Goal: Transaction & Acquisition: Purchase product/service

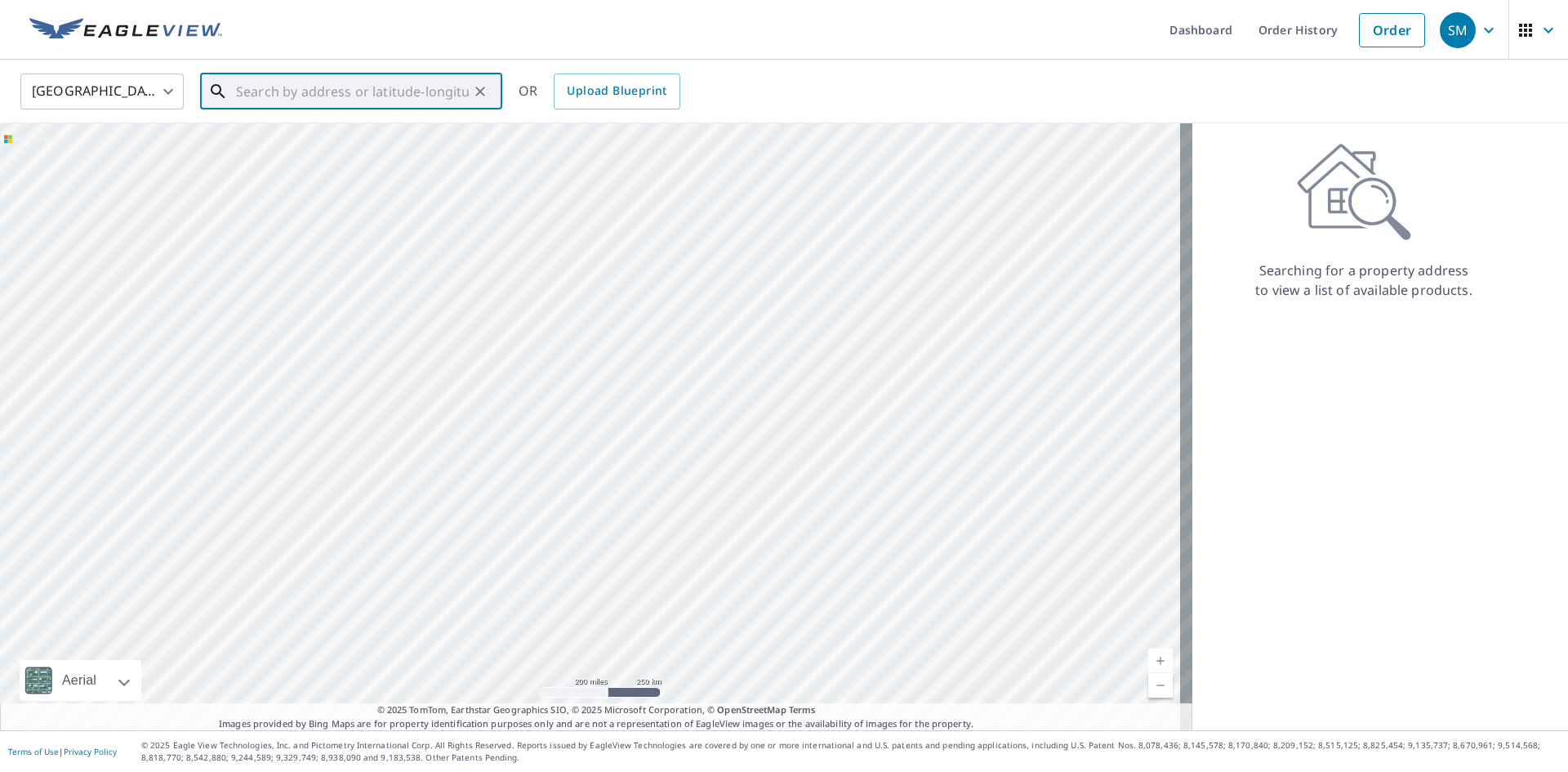
click at [256, 95] on input "text" at bounding box center [353, 91] width 233 height 46
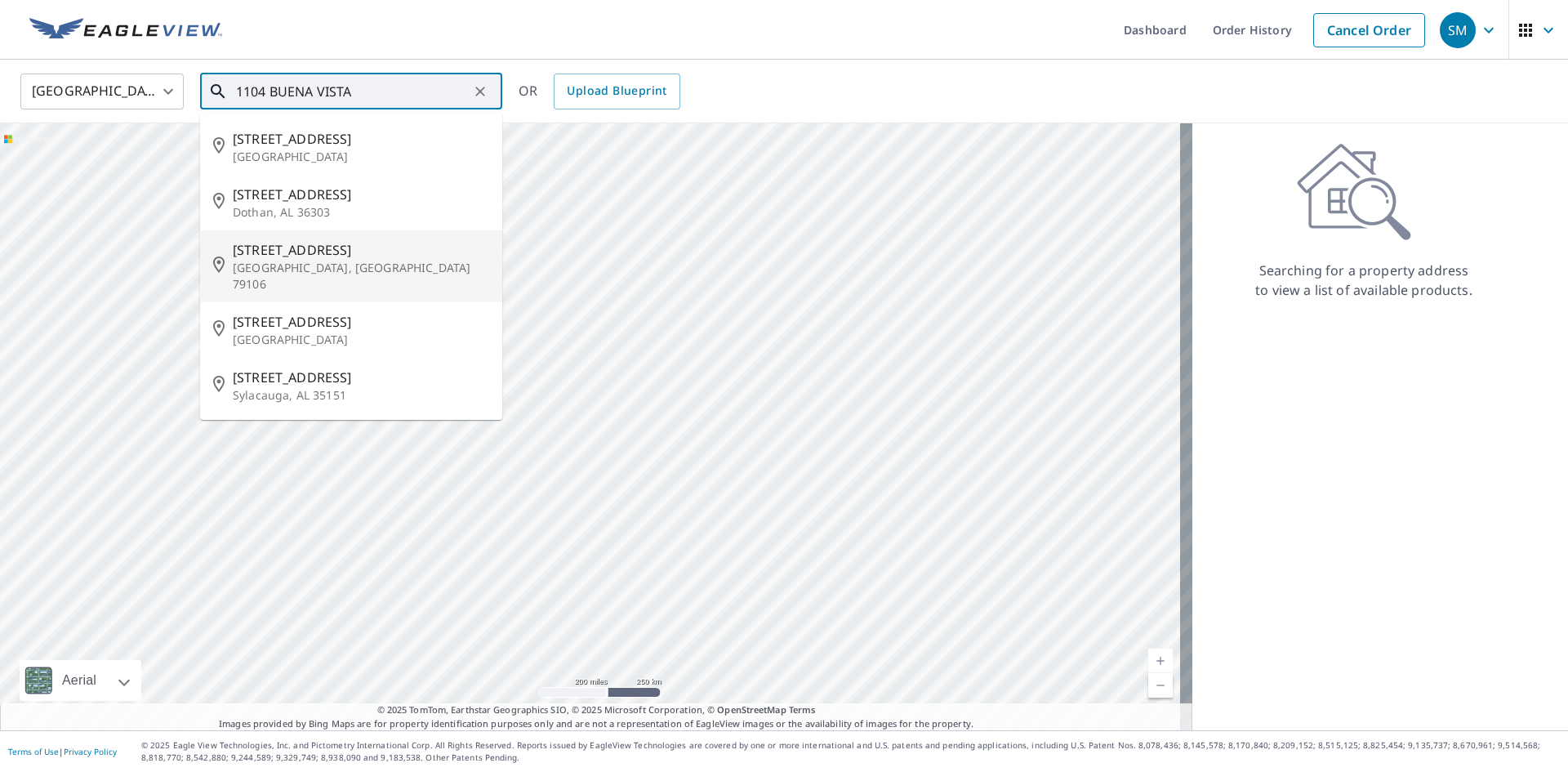
click at [287, 246] on span "[STREET_ADDRESS]" at bounding box center [361, 250] width 256 height 19
type input "[STREET_ADDRESS]"
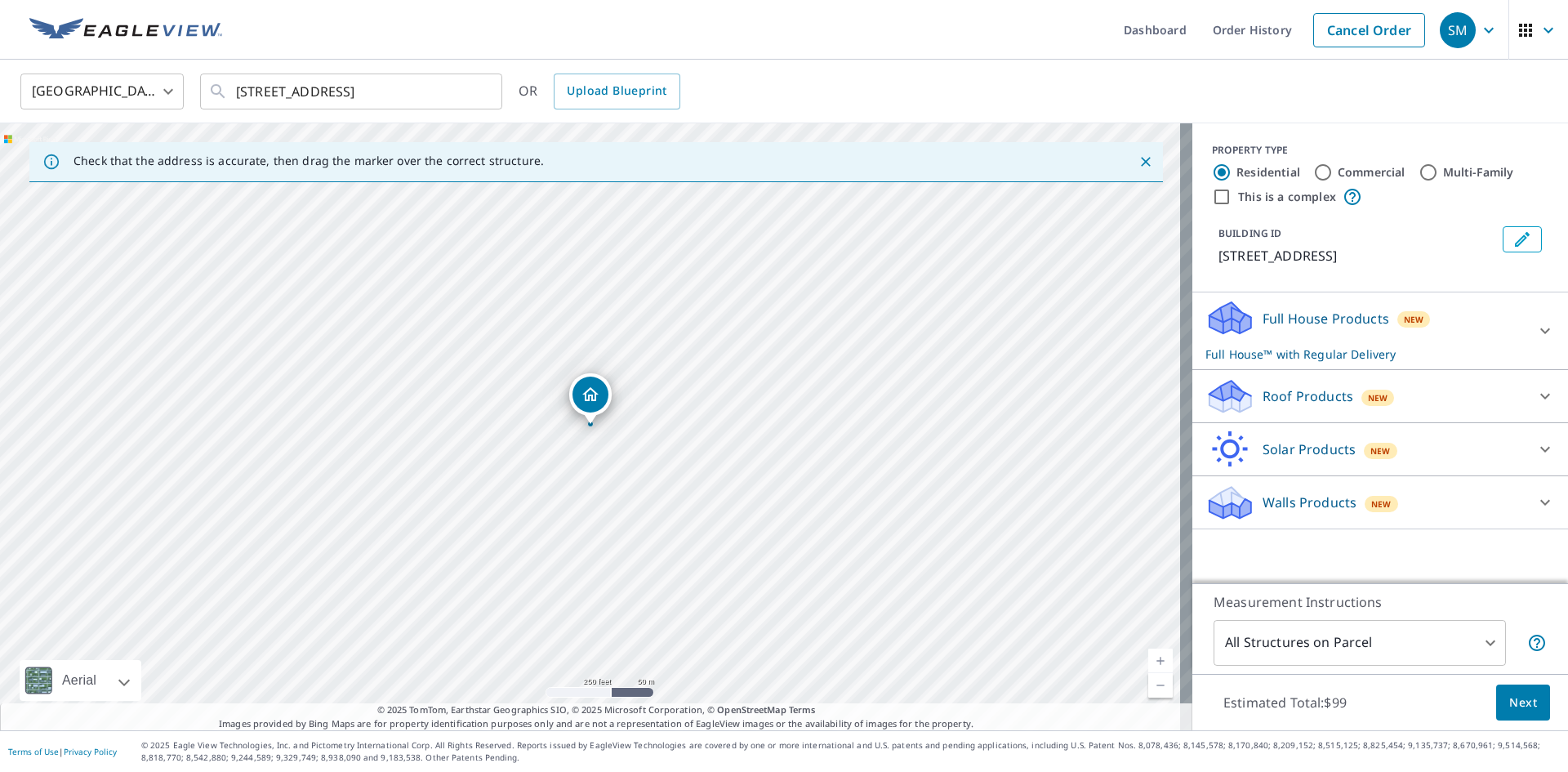
click at [1285, 396] on p "Roof Products" at bounding box center [1307, 396] width 90 height 19
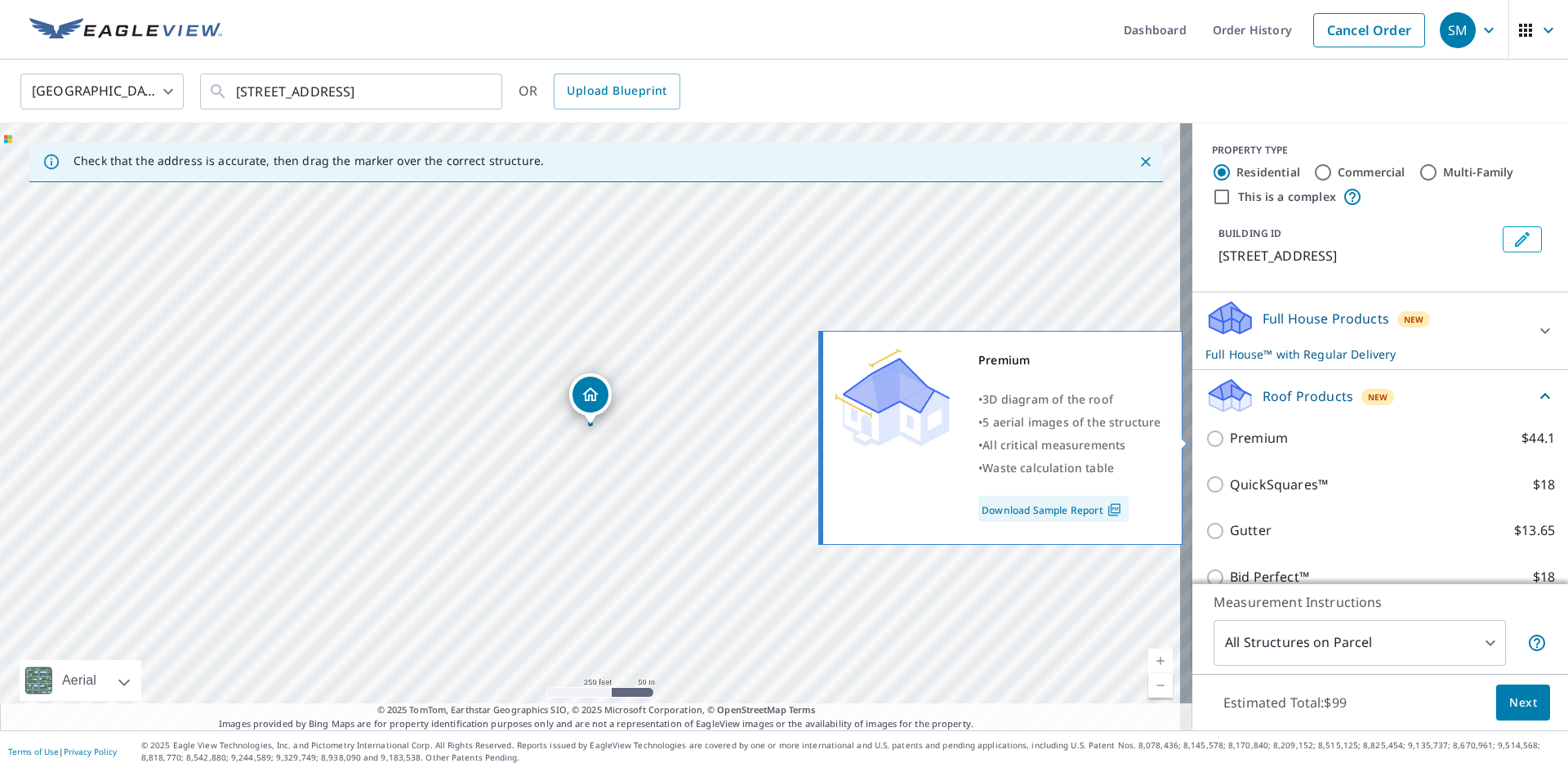
click at [1211, 440] on input "Premium $44.1" at bounding box center [1217, 438] width 24 height 19
checkbox input "true"
checkbox input "false"
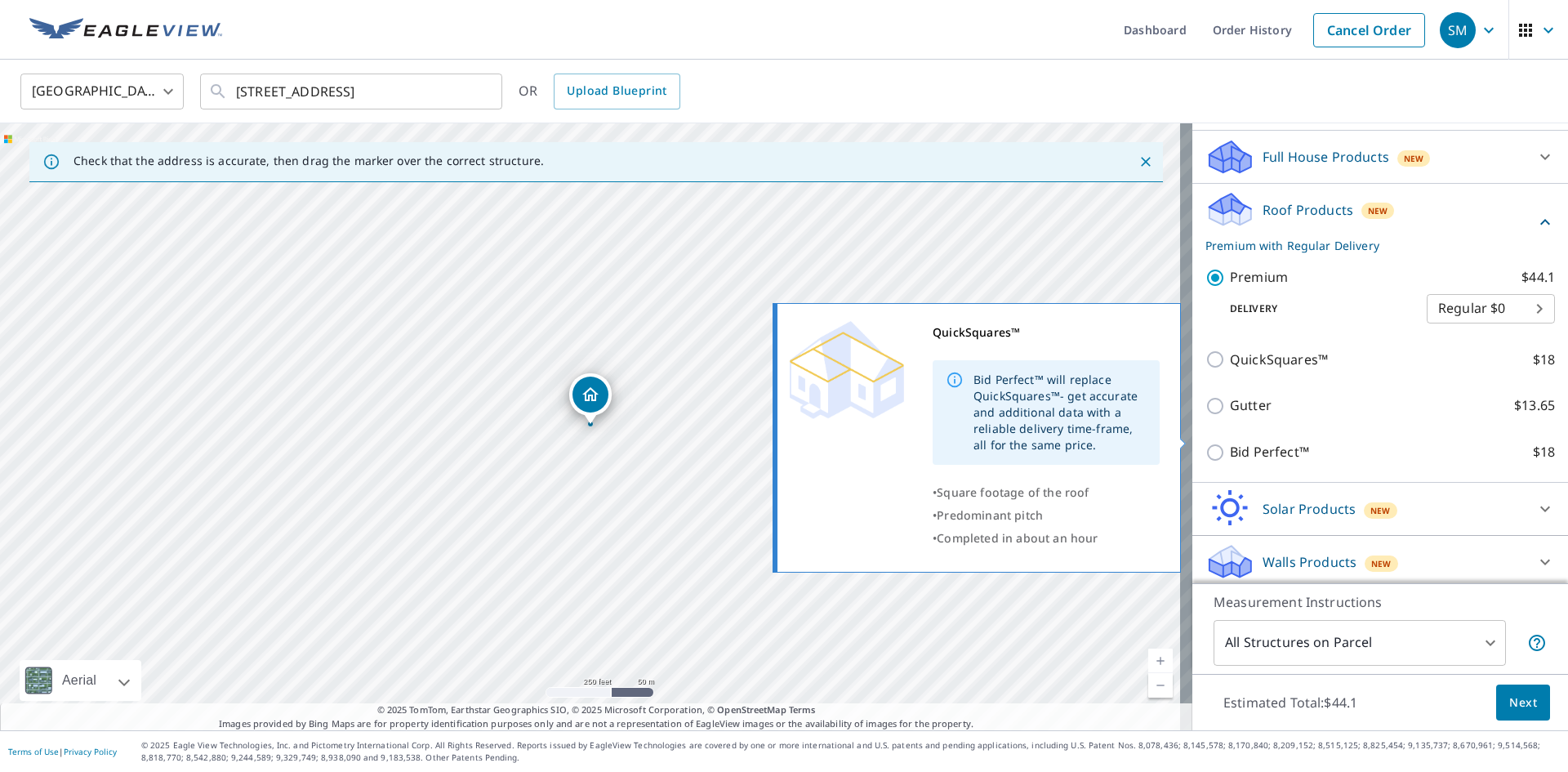
scroll to position [168, 0]
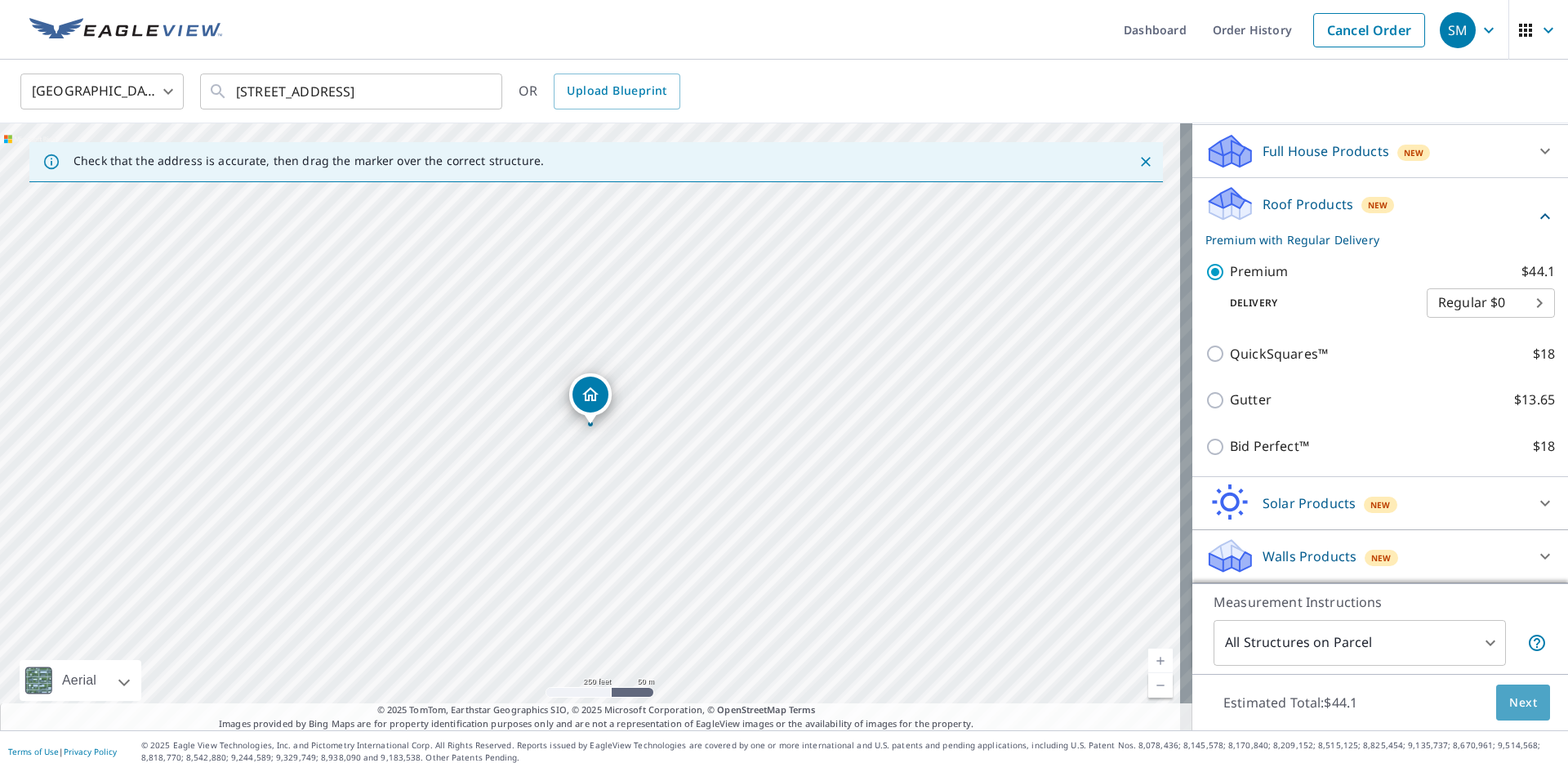
click at [1509, 697] on span "Next" at bounding box center [1522, 703] width 28 height 20
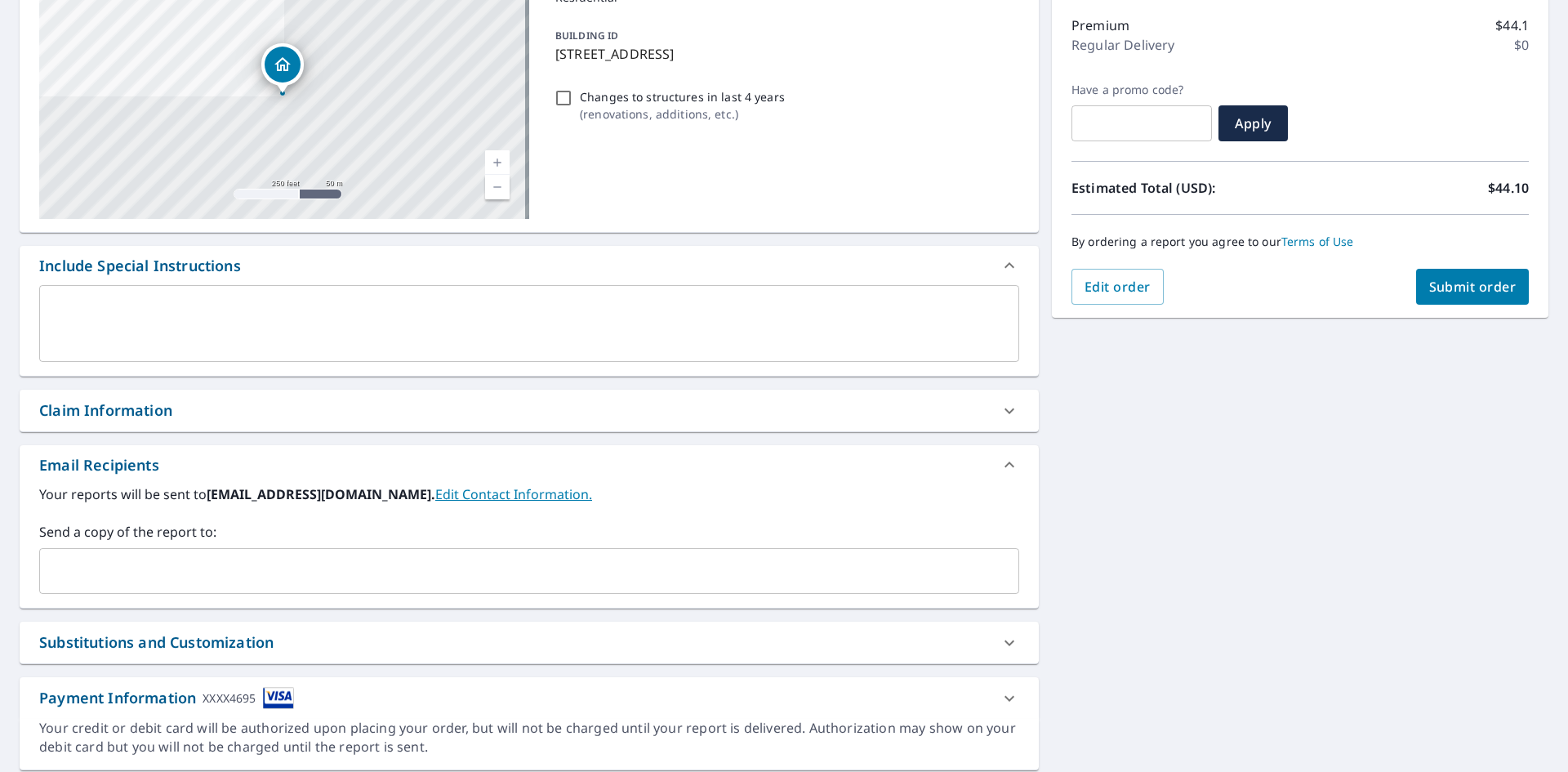
scroll to position [256, 0]
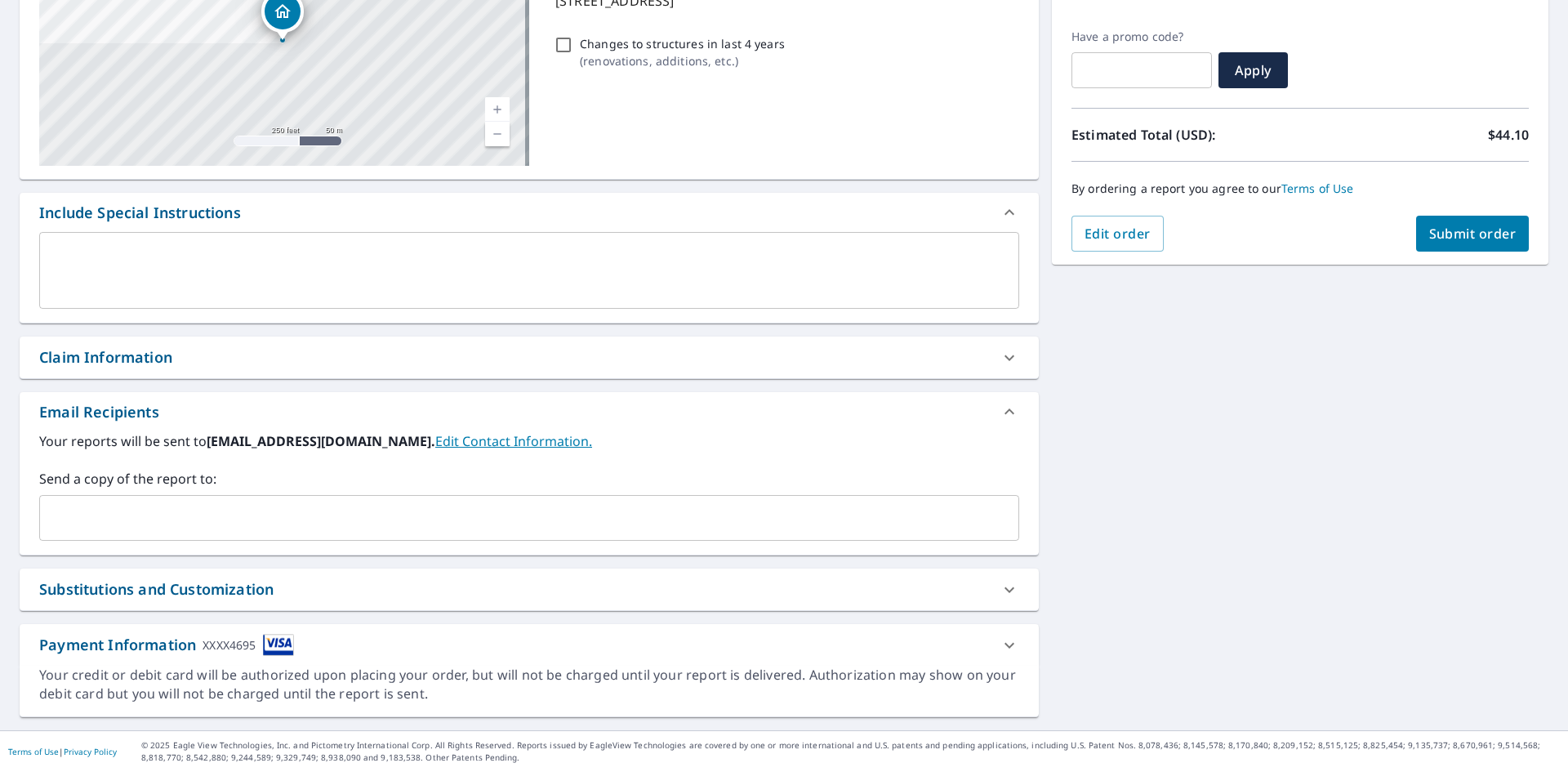
click at [110, 511] on input "text" at bounding box center [517, 518] width 941 height 31
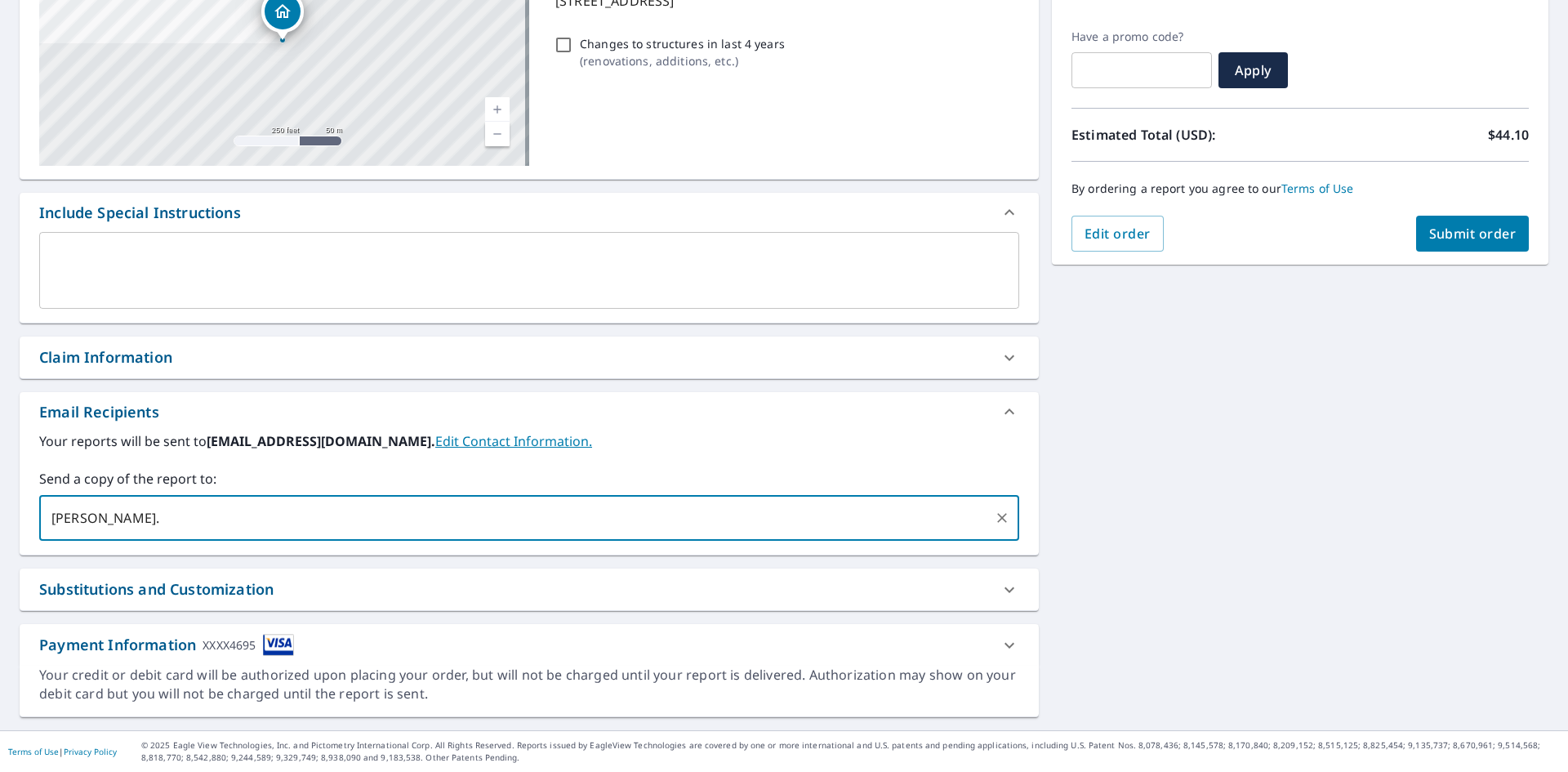
type input "[PERSON_NAME]."
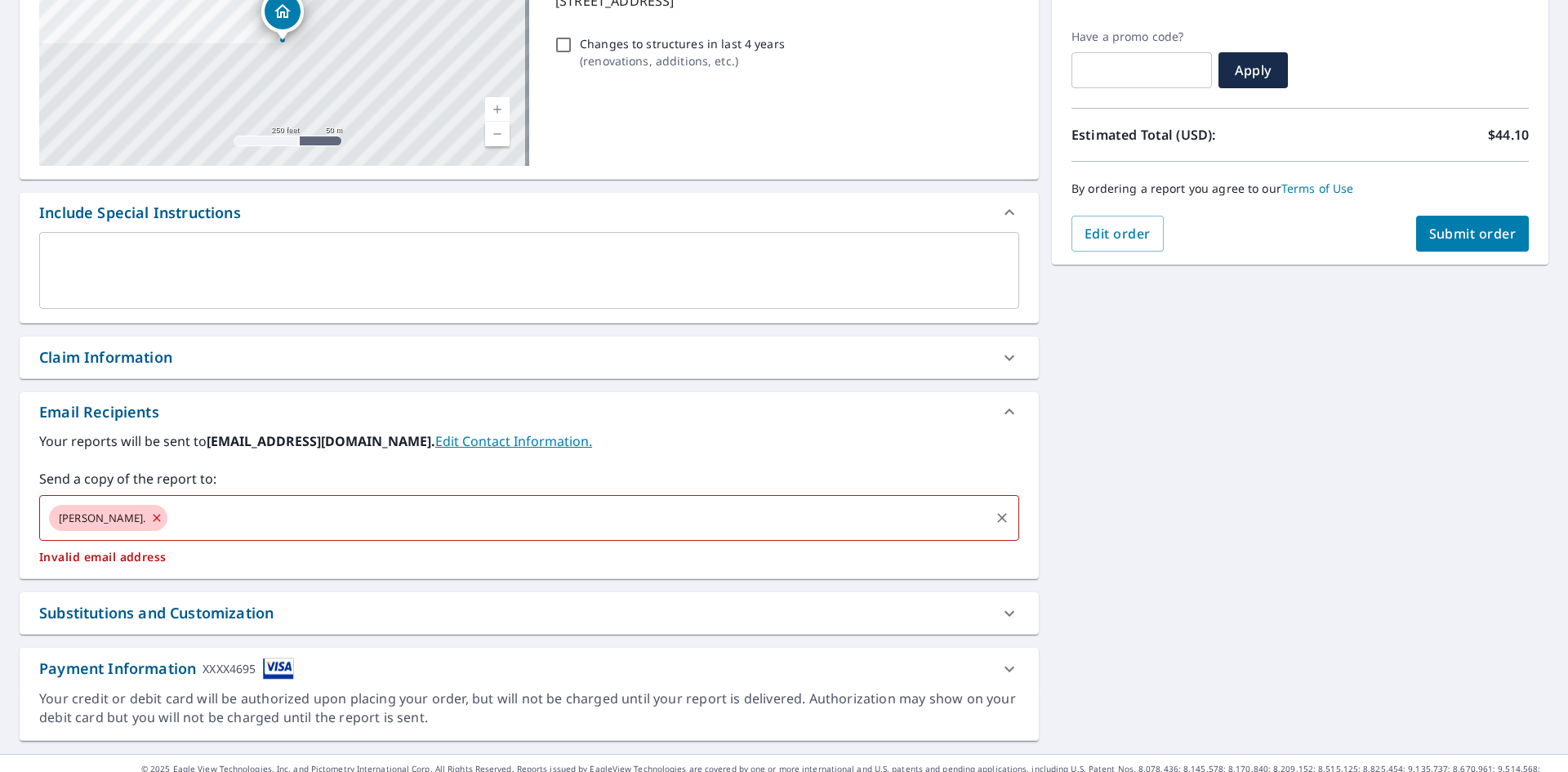
checkbox input "true"
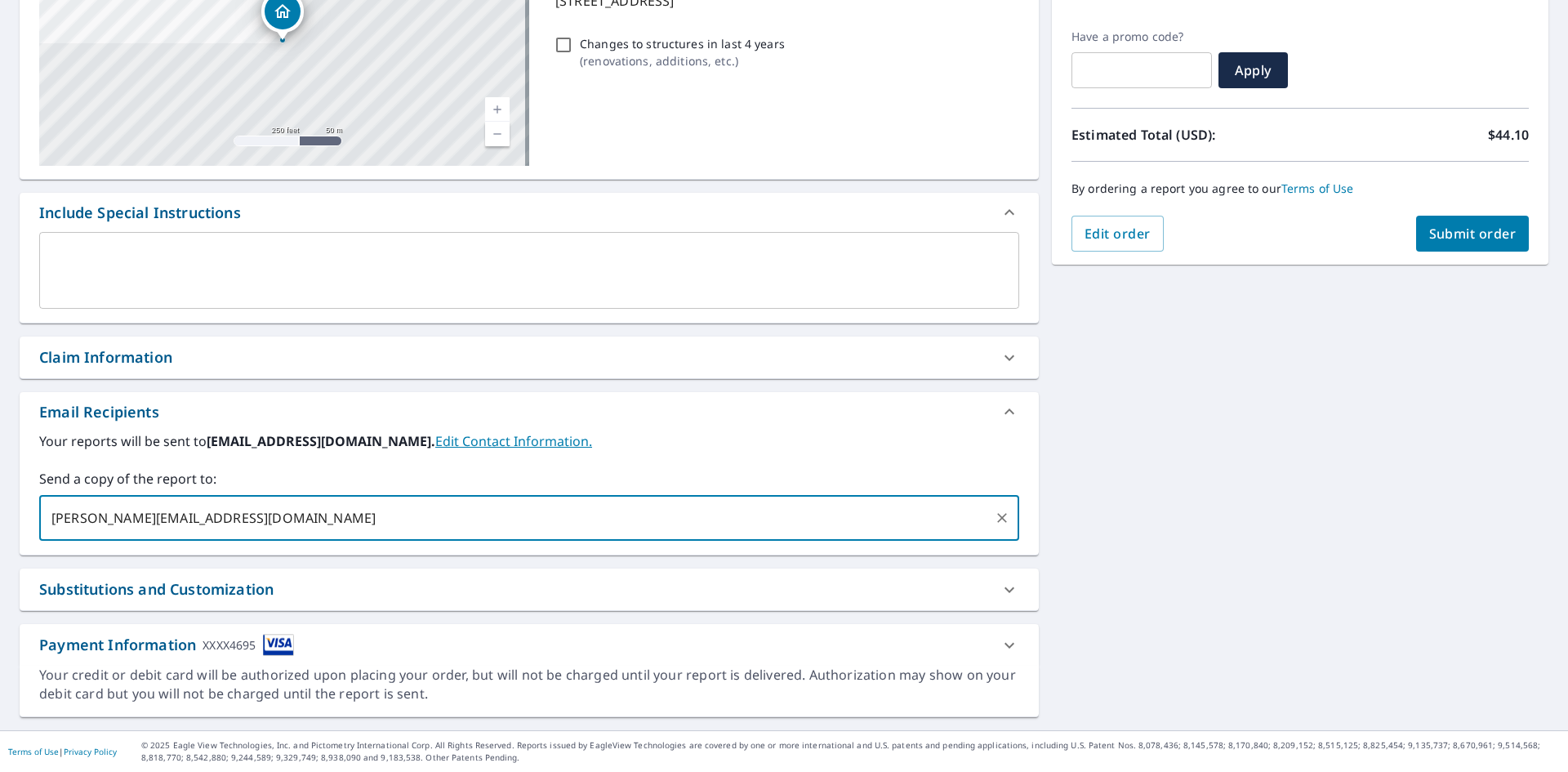
type input "[PERSON_NAME][EMAIL_ADDRESS]"
checkbox input "true"
type input "[PERSON_NAME][EMAIL_ADDRESS][DOMAIN_NAME]"
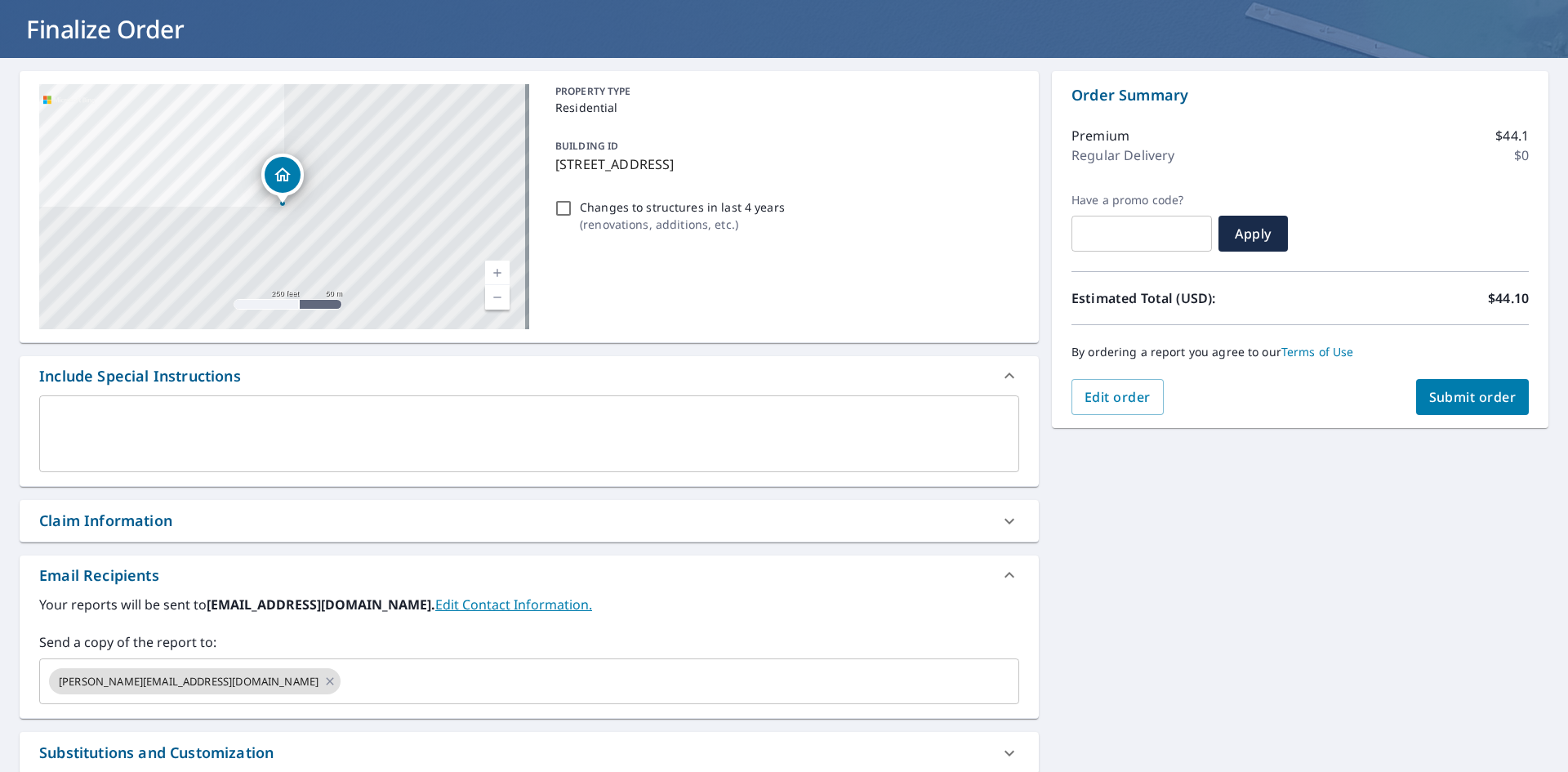
click at [166, 526] on div "Claim Information" at bounding box center [105, 521] width 133 height 22
checkbox input "true"
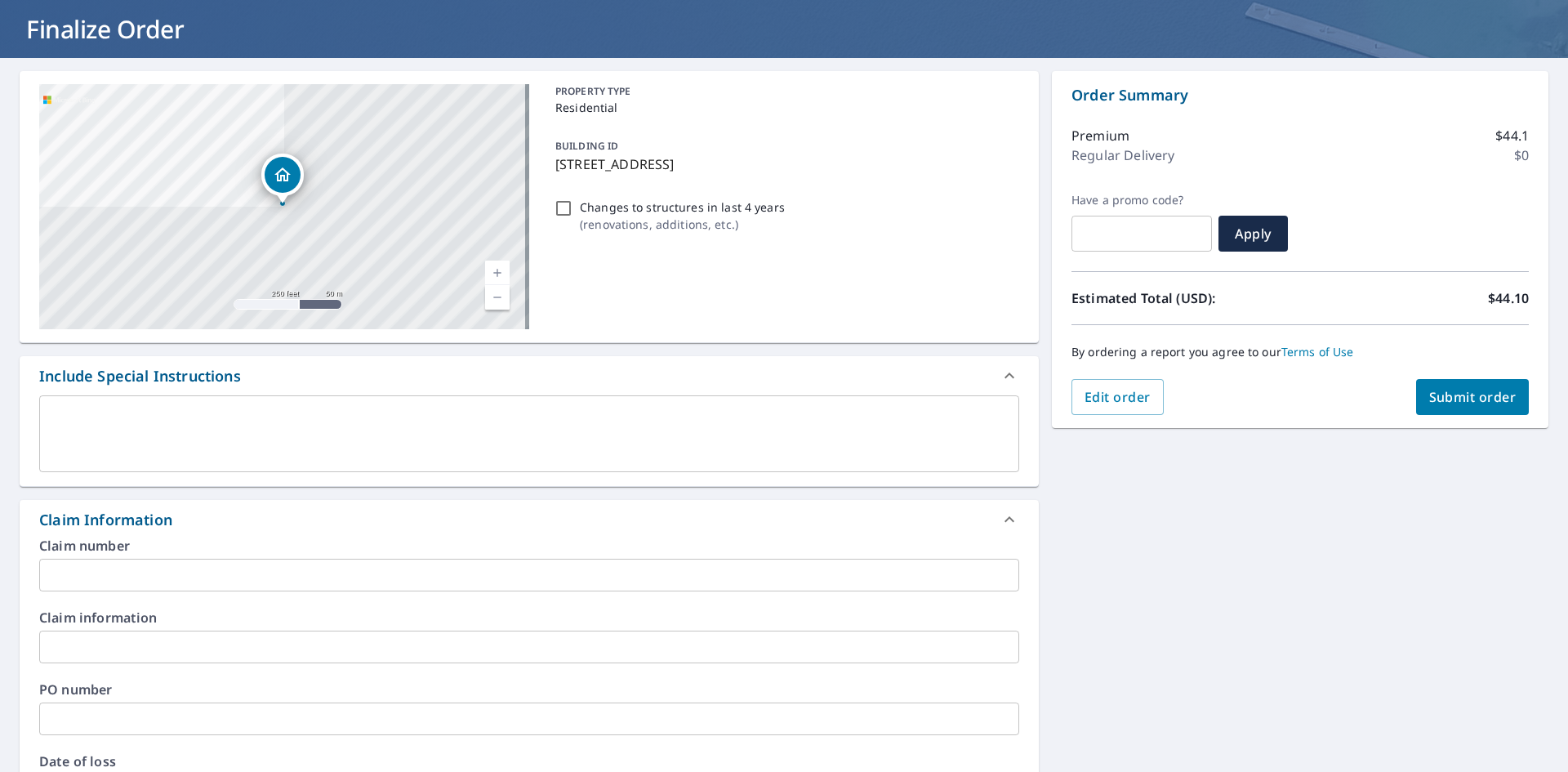
click at [108, 567] on input "text" at bounding box center [529, 575] width 980 height 33
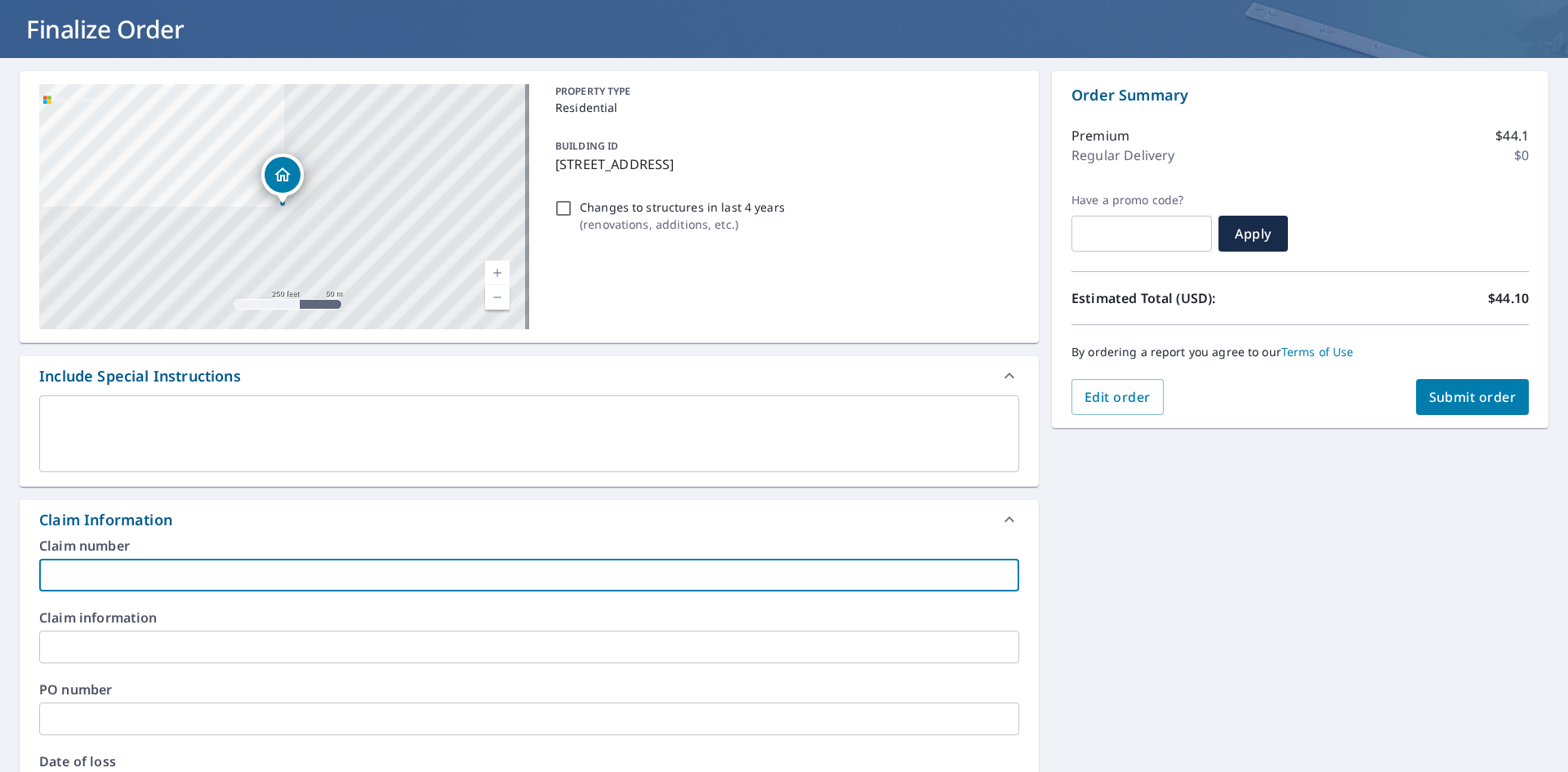
type input "J"
checkbox input "true"
type input "JD"
checkbox input "true"
type input "JD2"
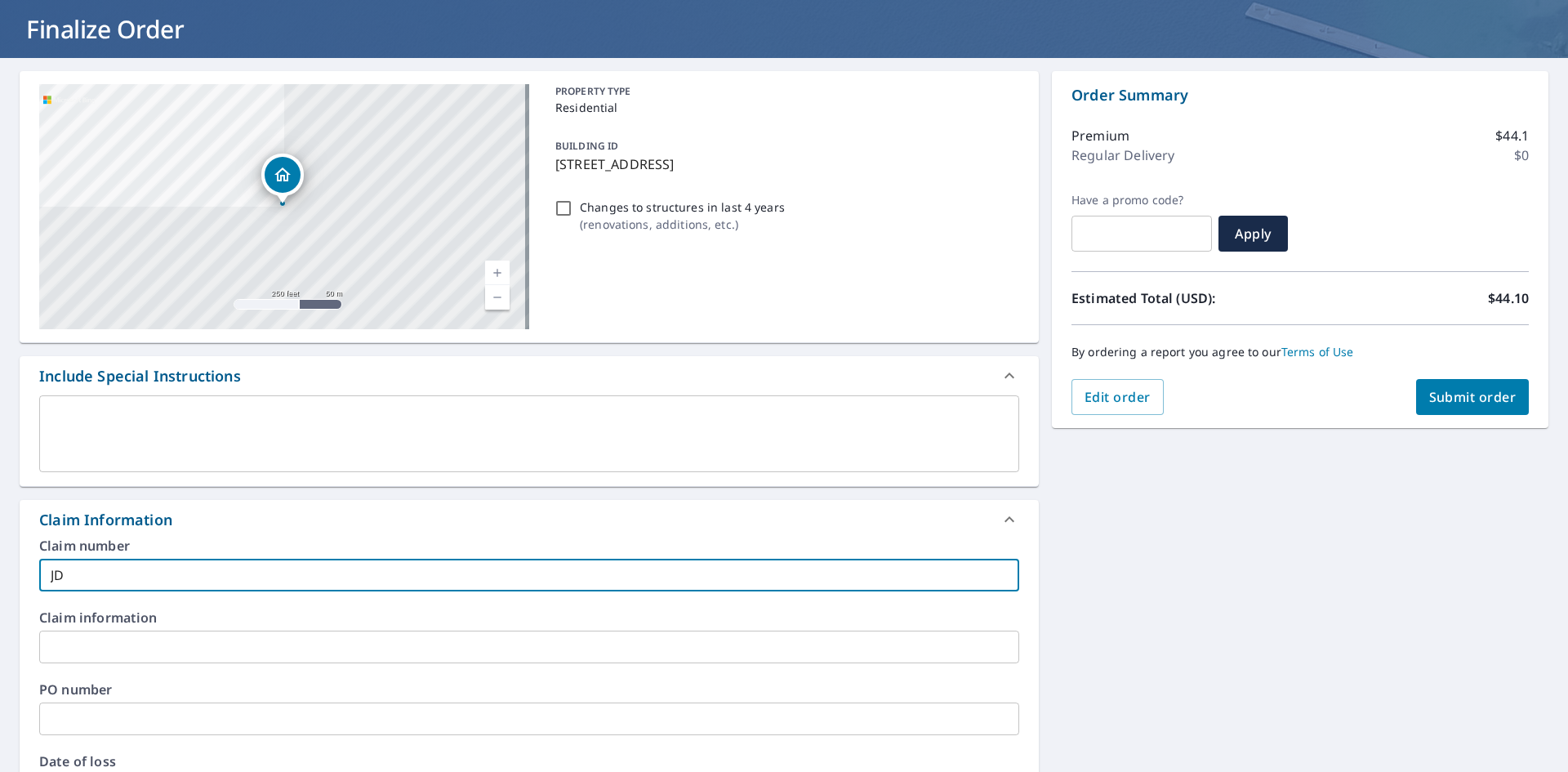
checkbox input "true"
type input "JD25"
checkbox input "true"
type input "JD25-"
checkbox input "true"
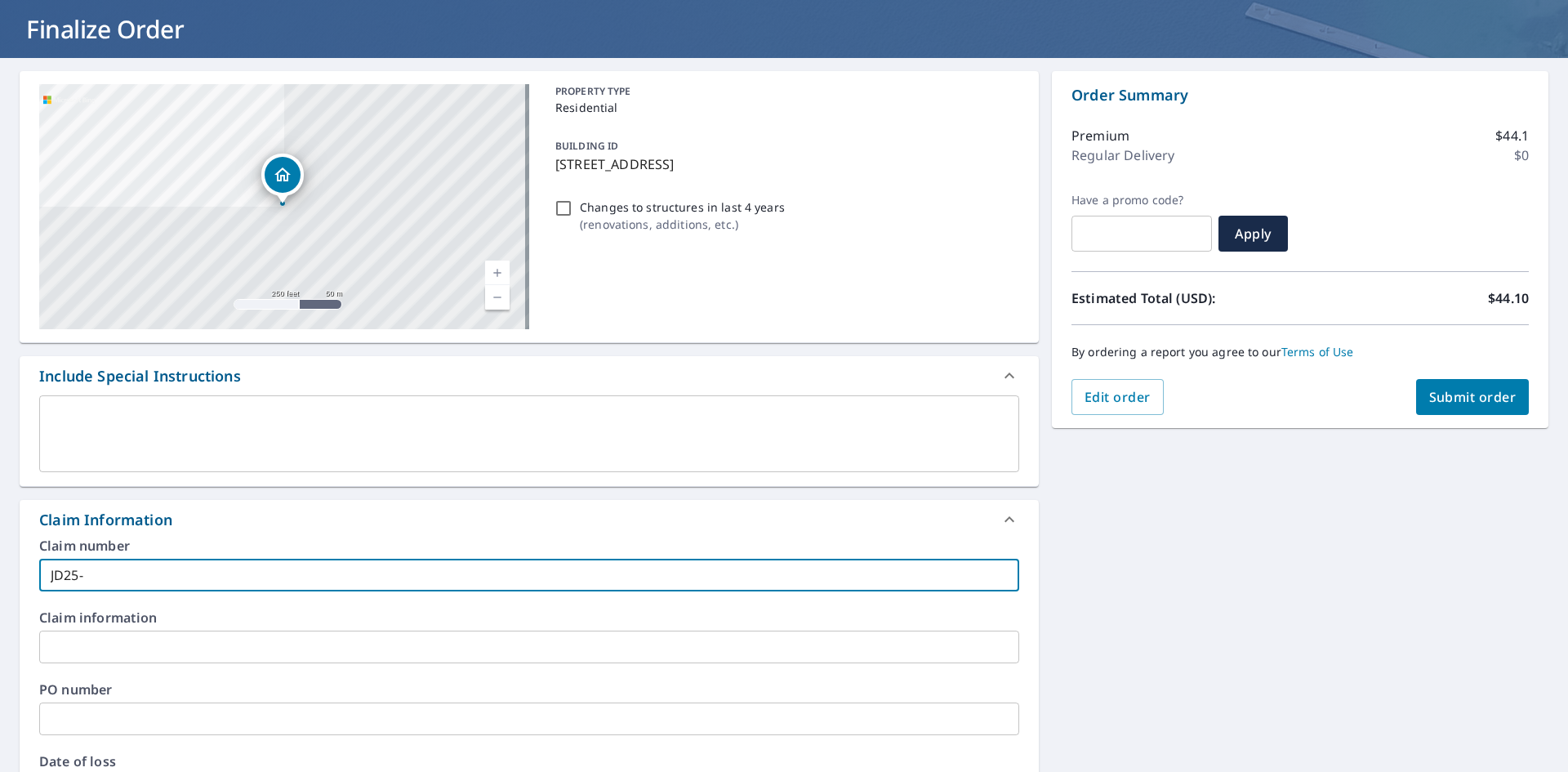
type input "JD25-1"
checkbox input "true"
type input "JD25-18"
checkbox input "true"
type input "JD25-187"
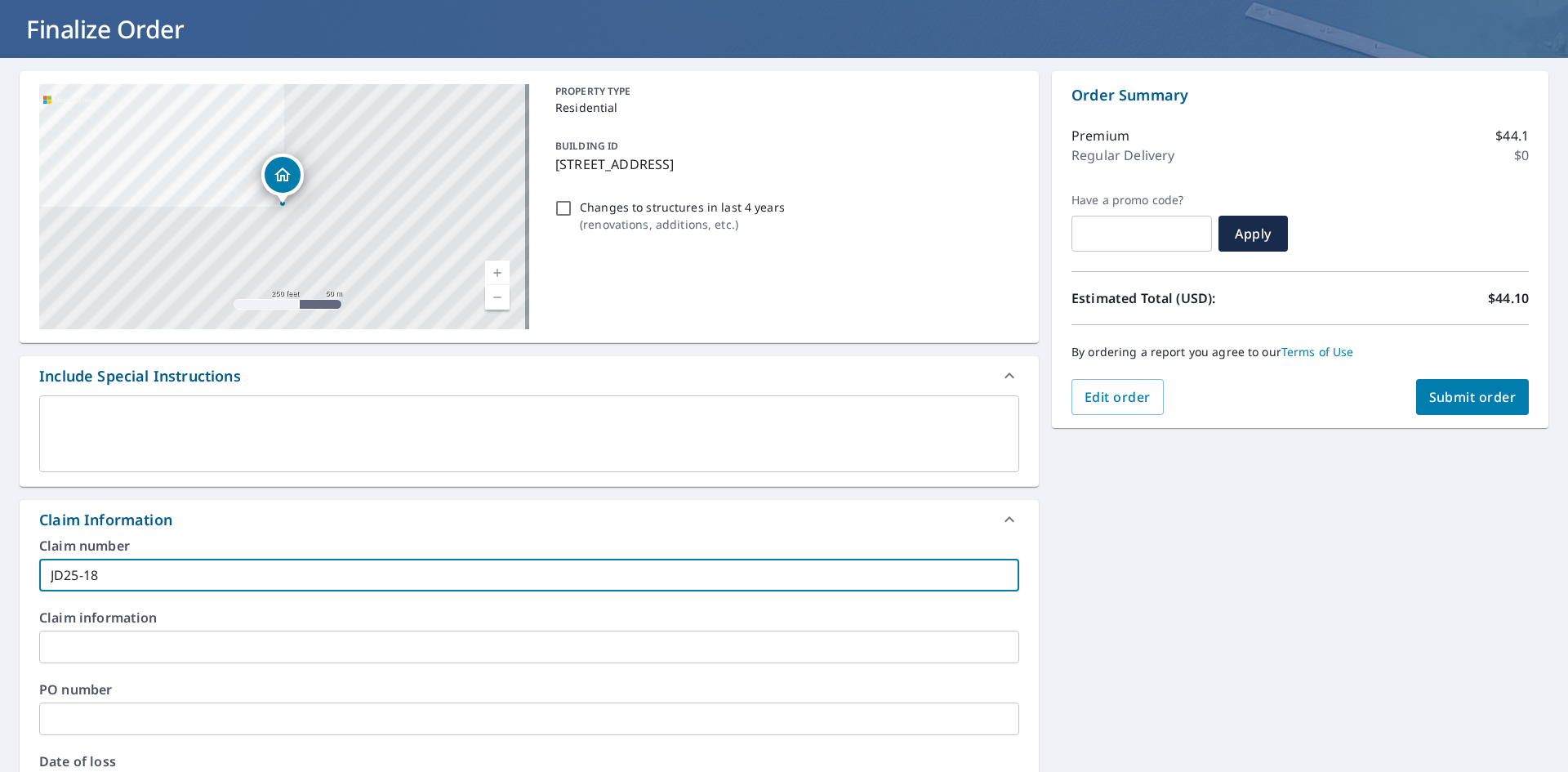
checkbox input "true"
type input "JD25-1879"
checkbox input "true"
type input "JD25-1879"
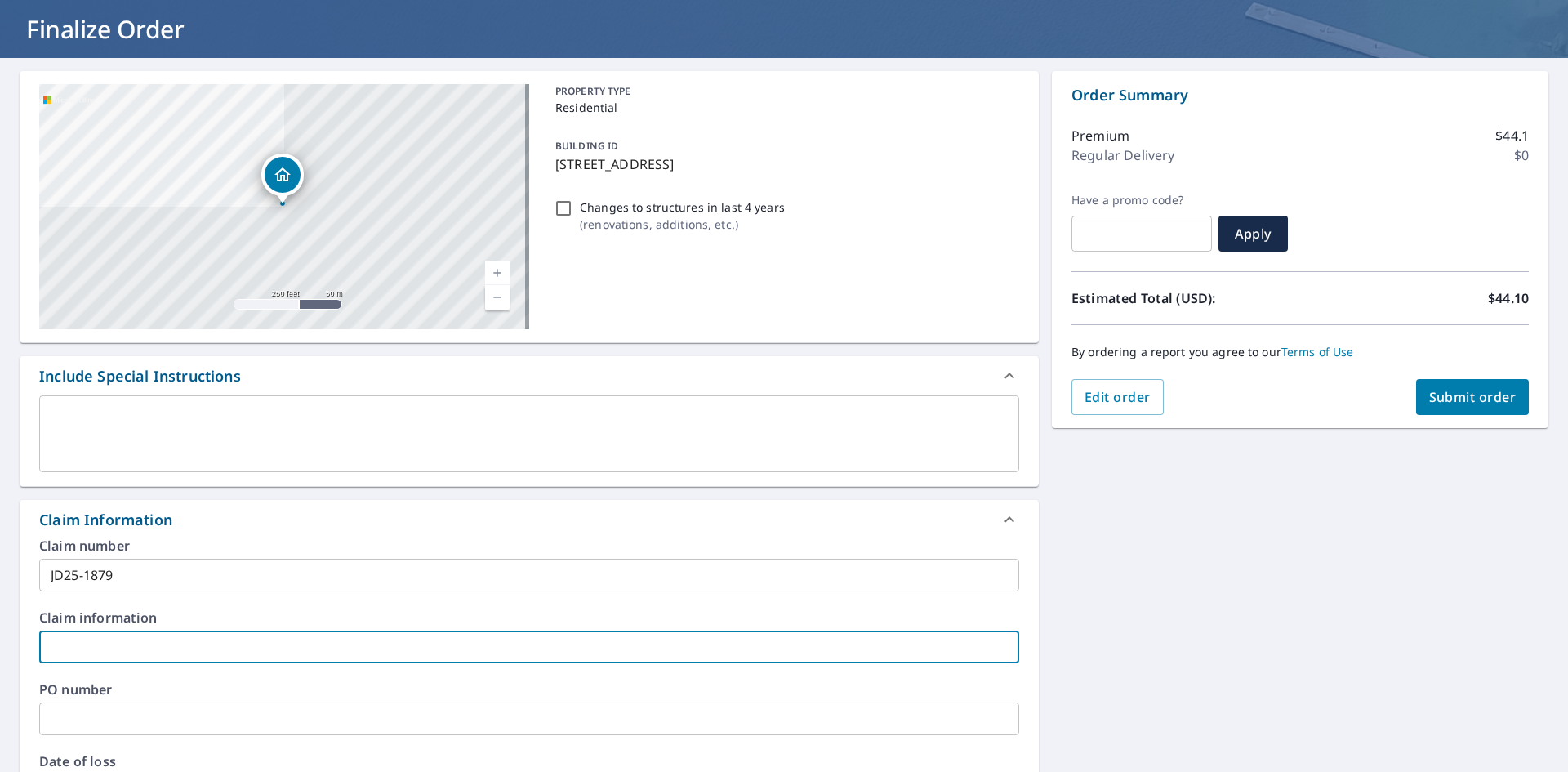
type input "J"
checkbox input "true"
type input "JD"
checkbox input "true"
type input "JD2"
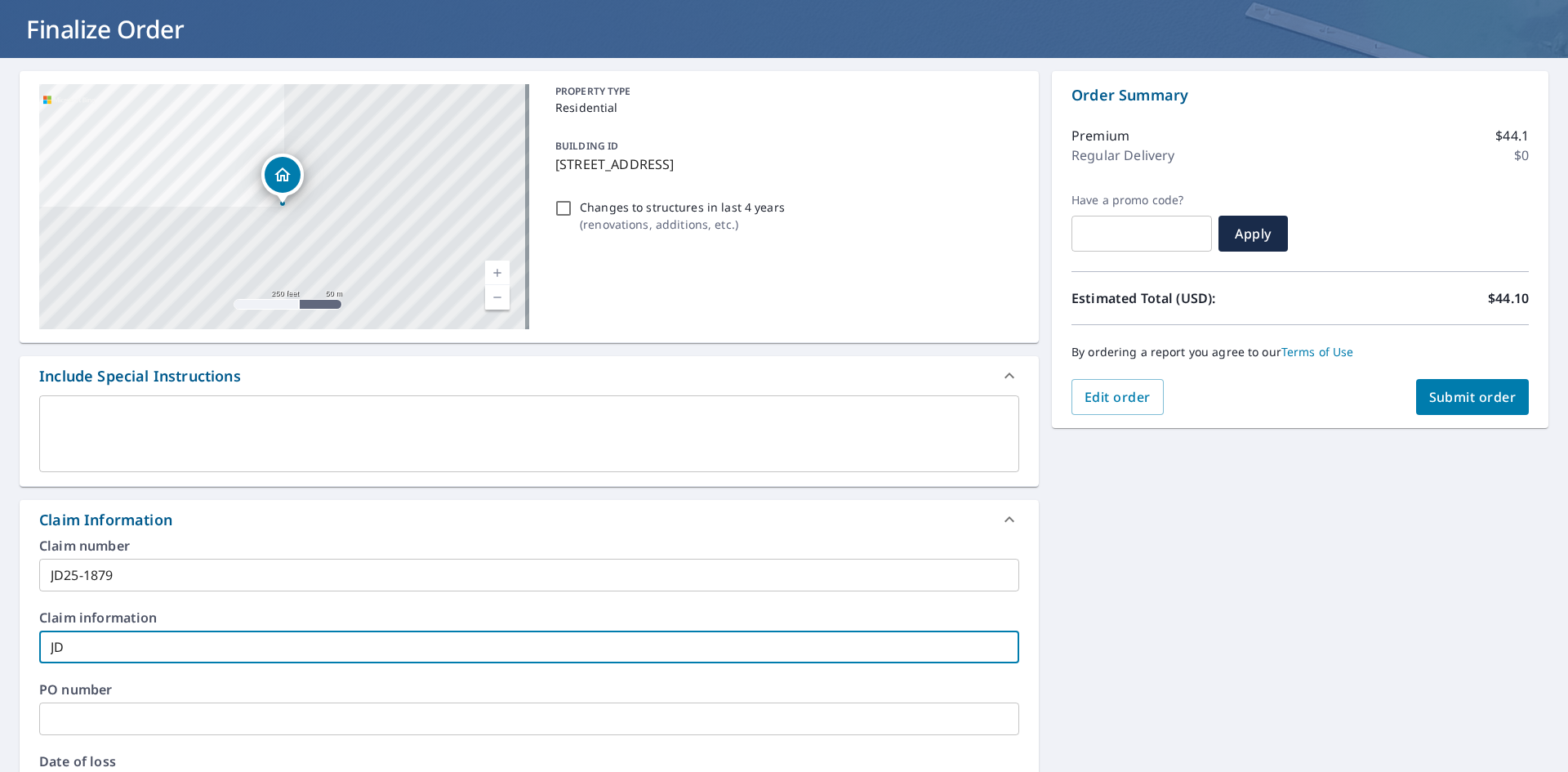
checkbox input "true"
type input "JD25"
checkbox input "true"
type input "JD25-"
checkbox input "true"
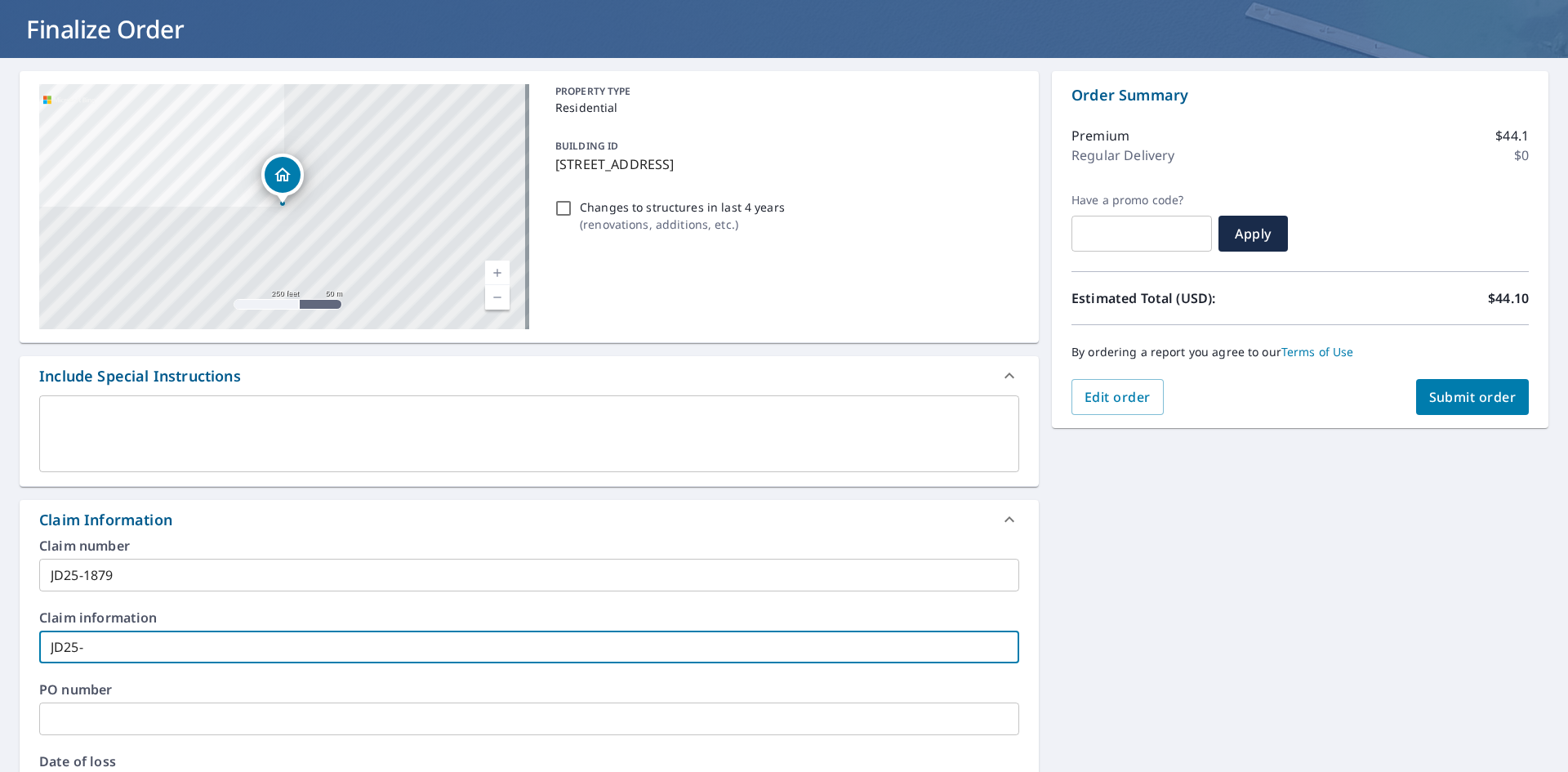
type input "JD25-1"
checkbox input "true"
type input "JD25-18"
checkbox input "true"
type input "JD25-187"
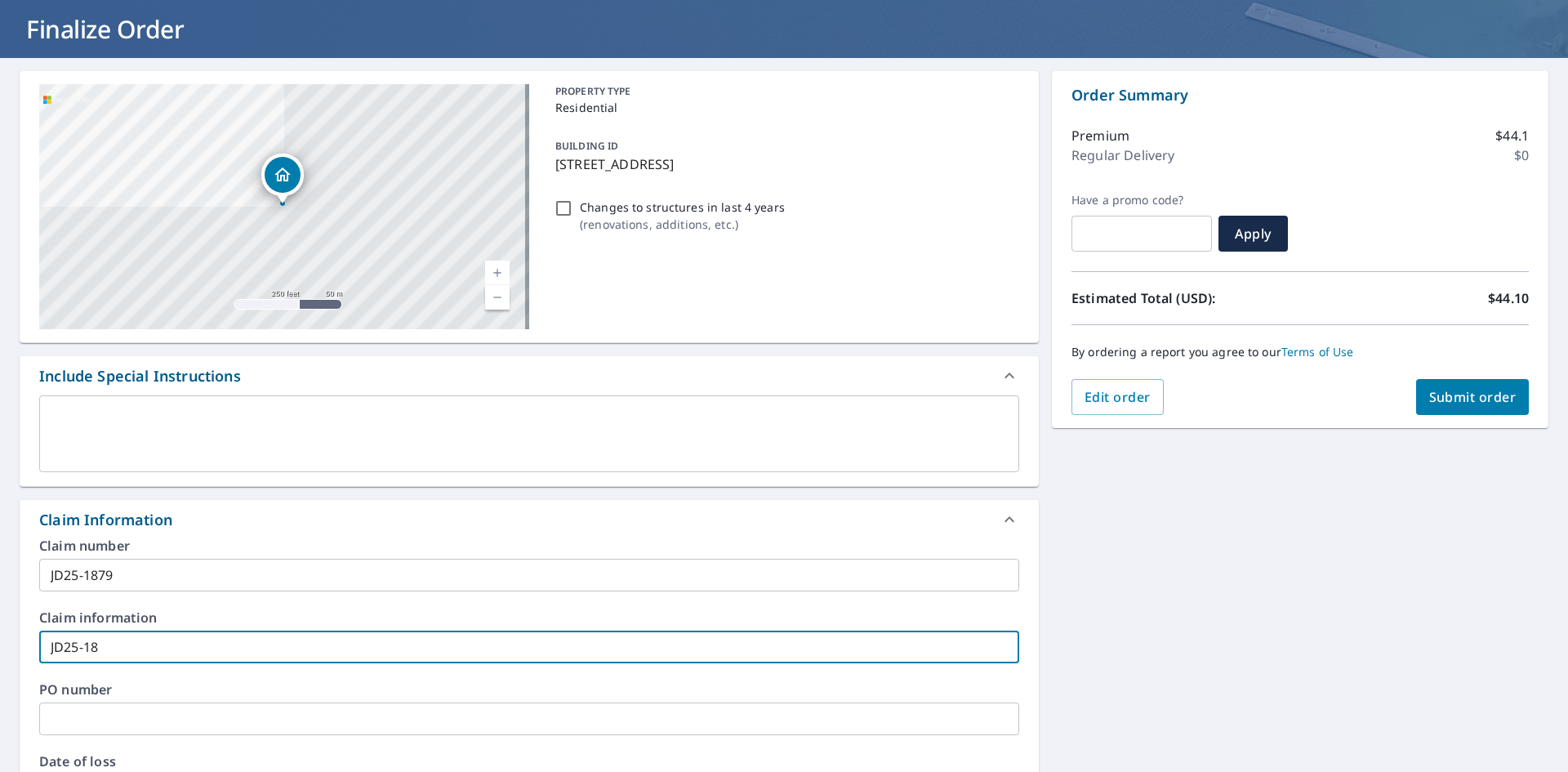
checkbox input "true"
type input "JD25-1879"
checkbox input "true"
type input "JD25-1879"
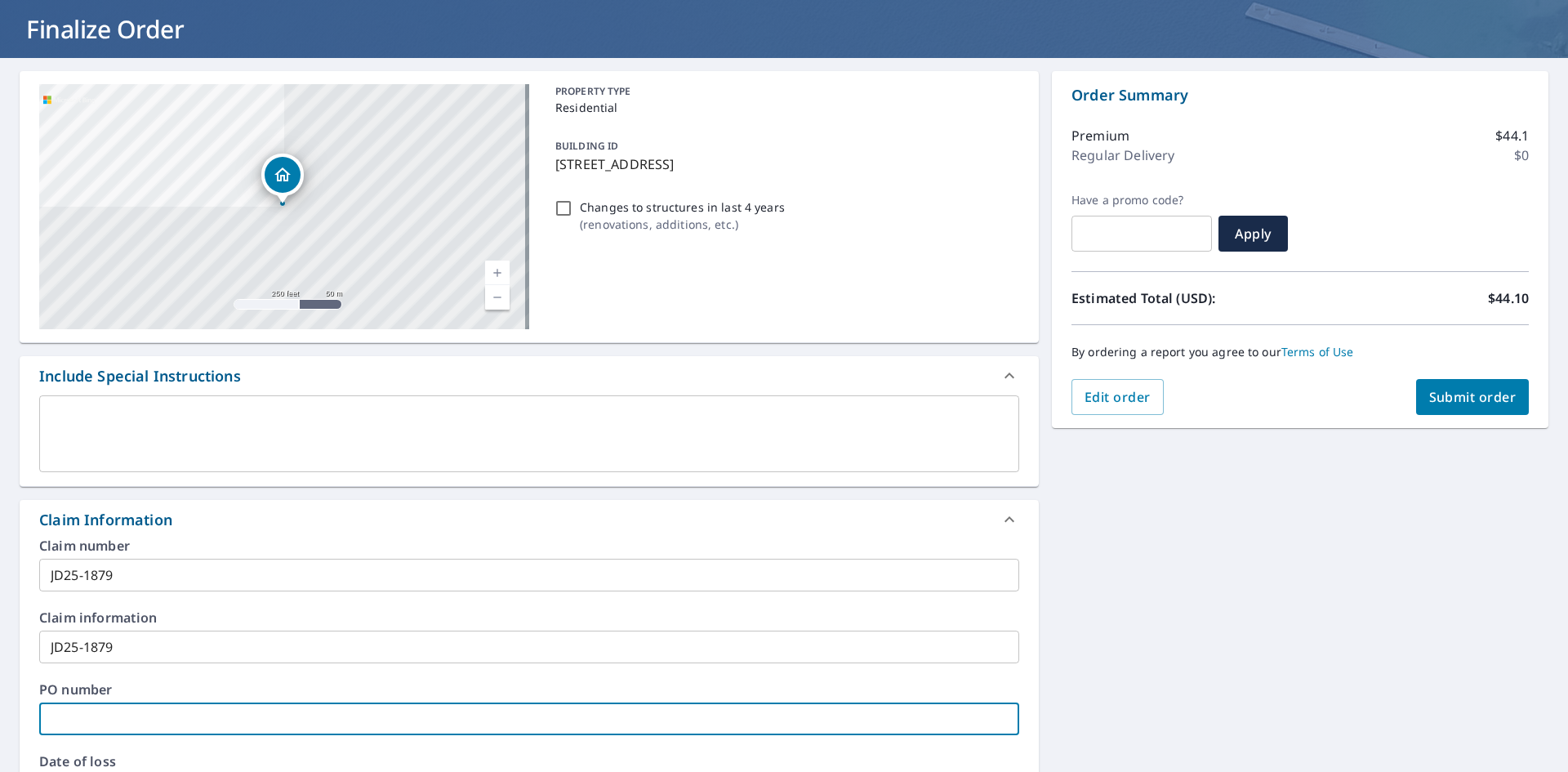
type input "J"
checkbox input "true"
type input "JD"
checkbox input "true"
type input "JD2"
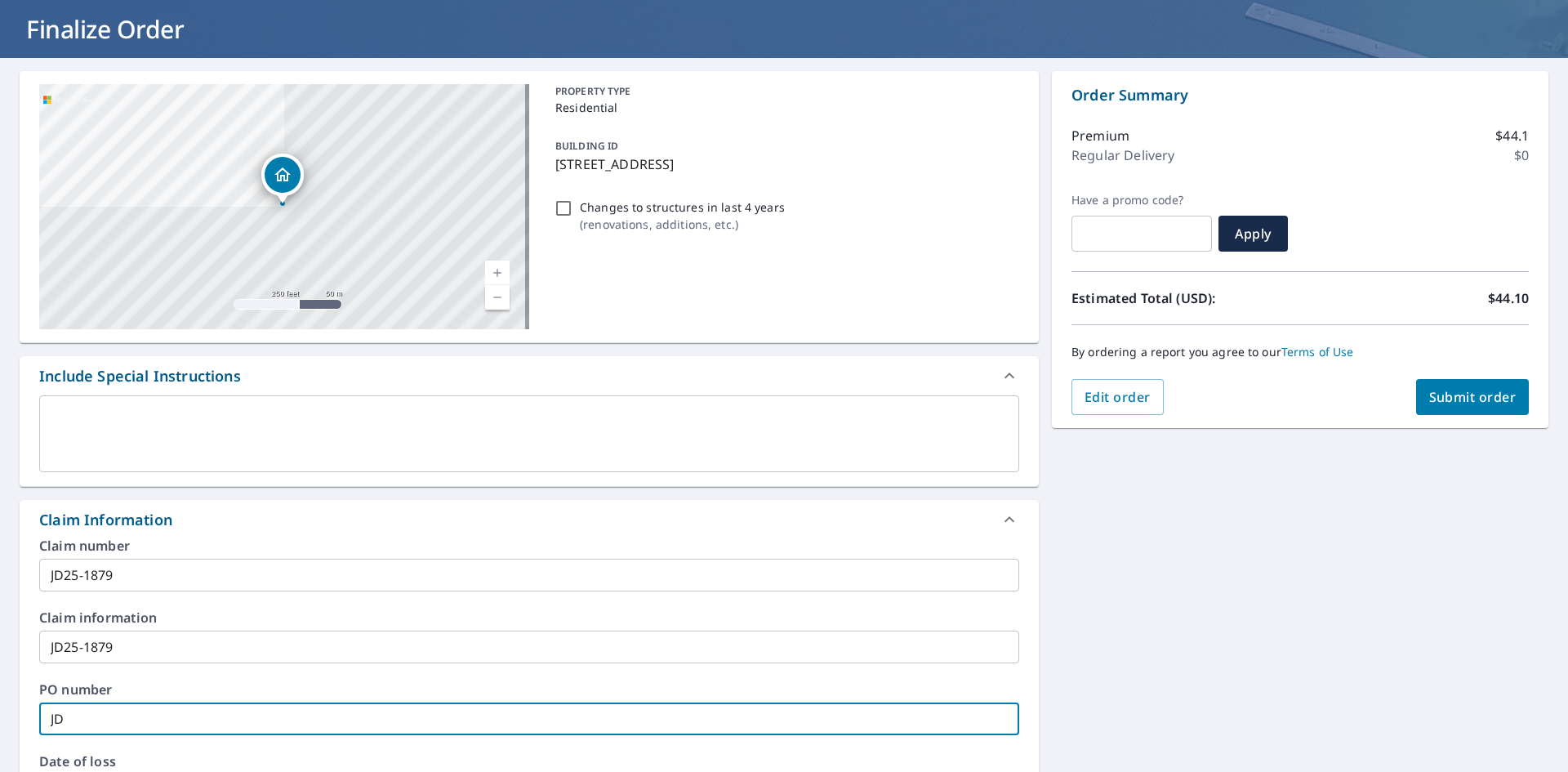
checkbox input "true"
type input "JD25"
checkbox input "true"
type input "JD25-"
checkbox input "true"
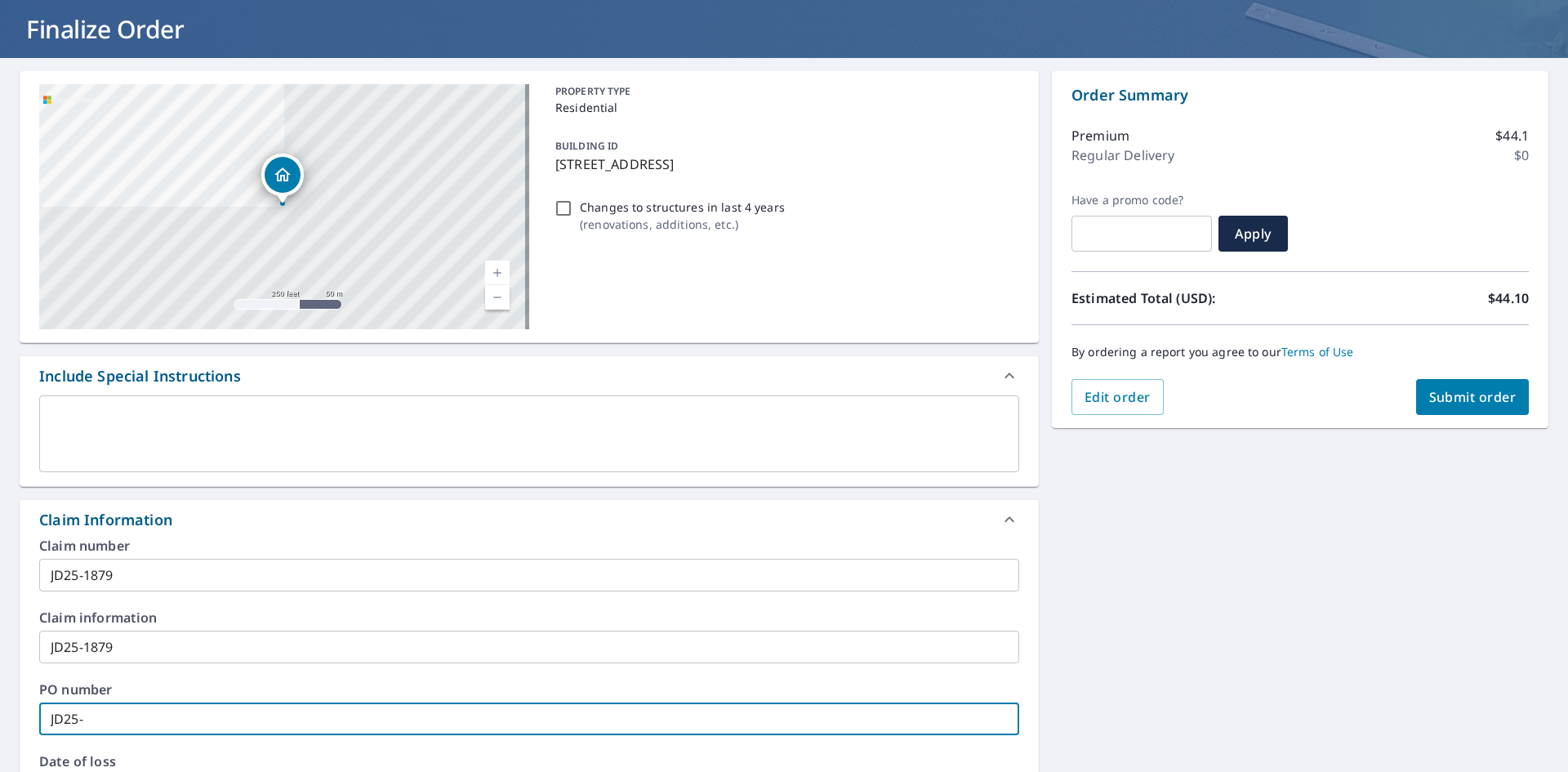
type input "JD25-1"
checkbox input "true"
type input "JD25-18"
checkbox input "true"
type input "JD25-187"
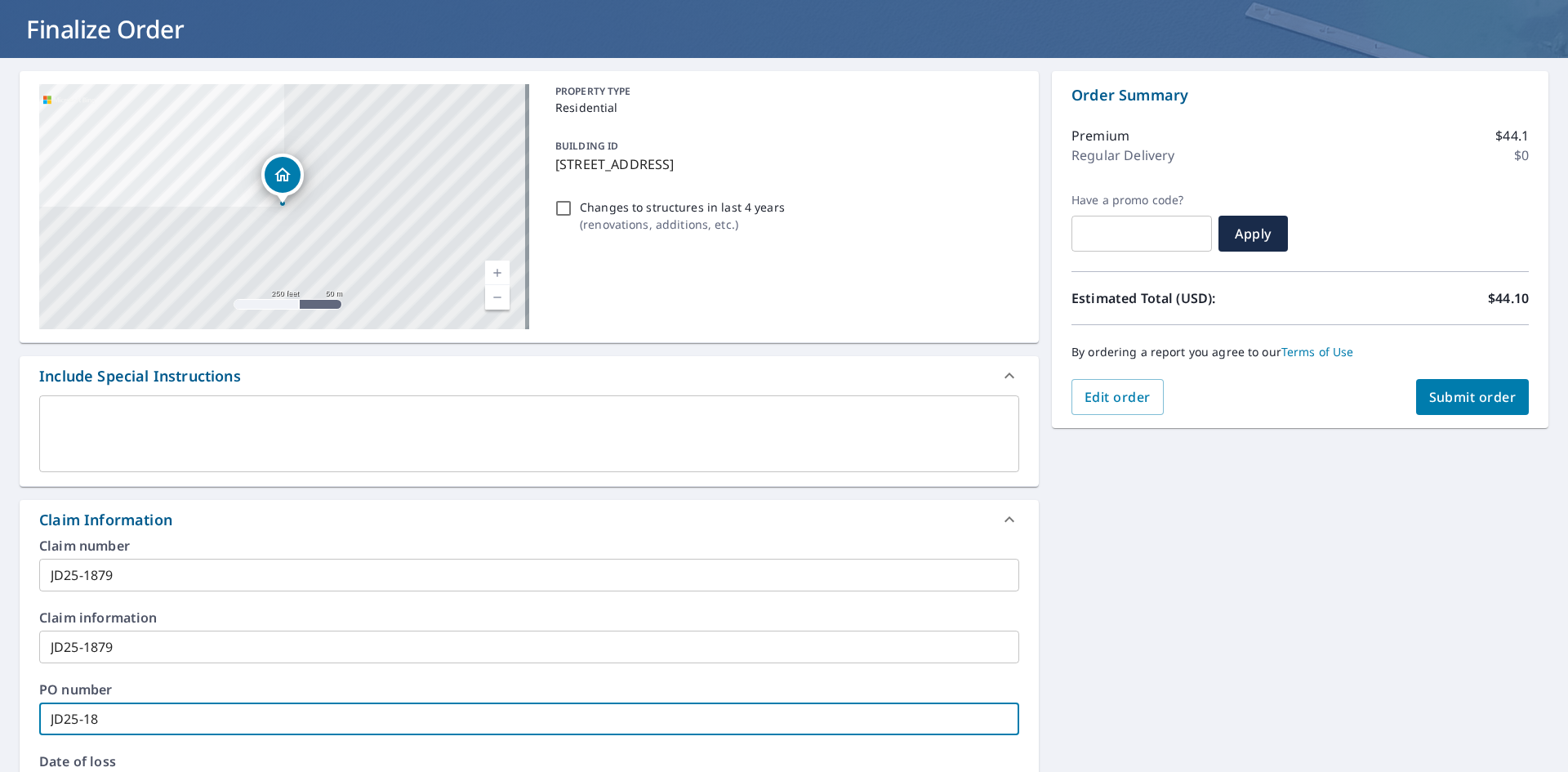
checkbox input "true"
type input "JD25-1879"
checkbox input "true"
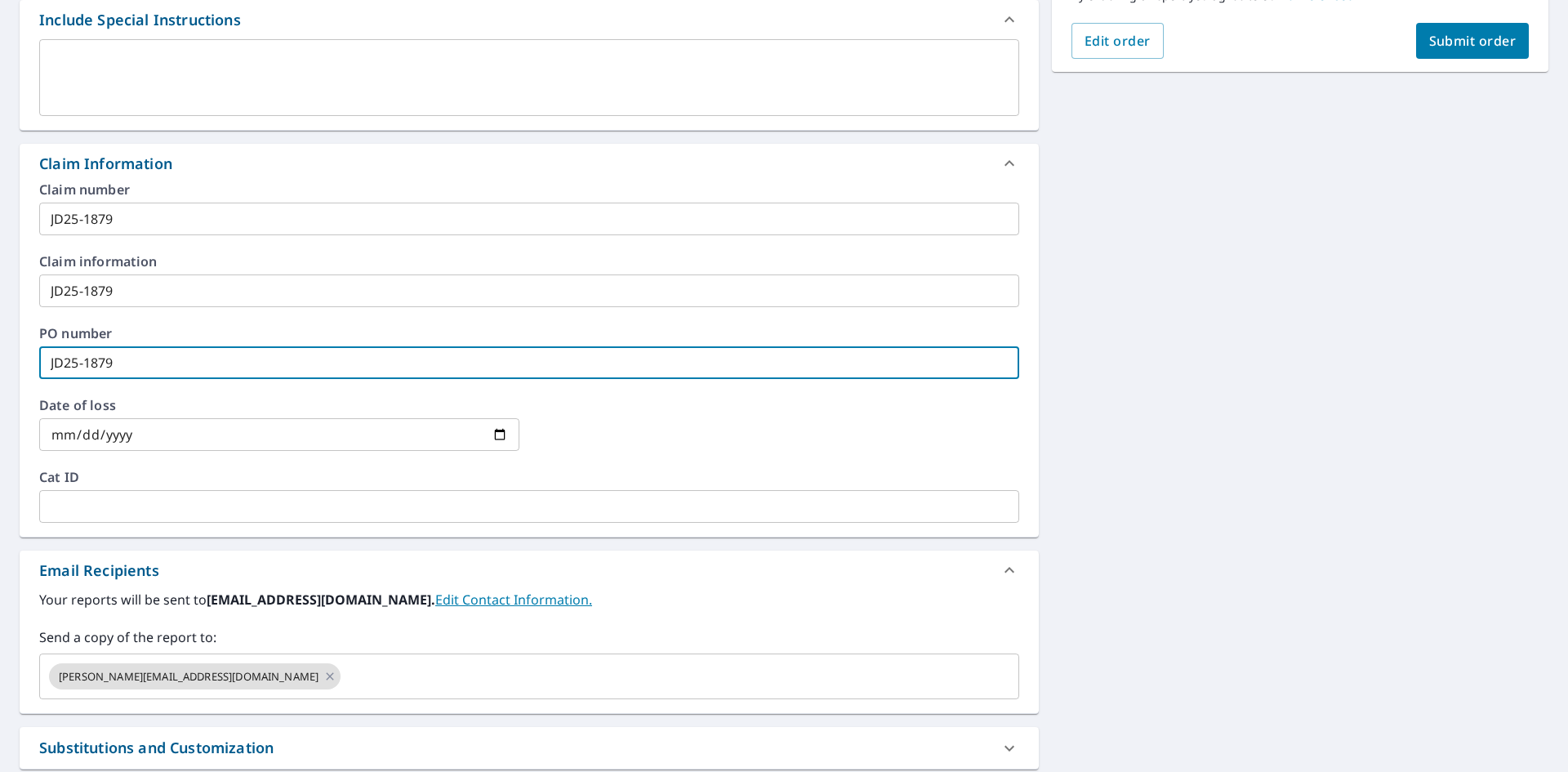
scroll to position [0, 0]
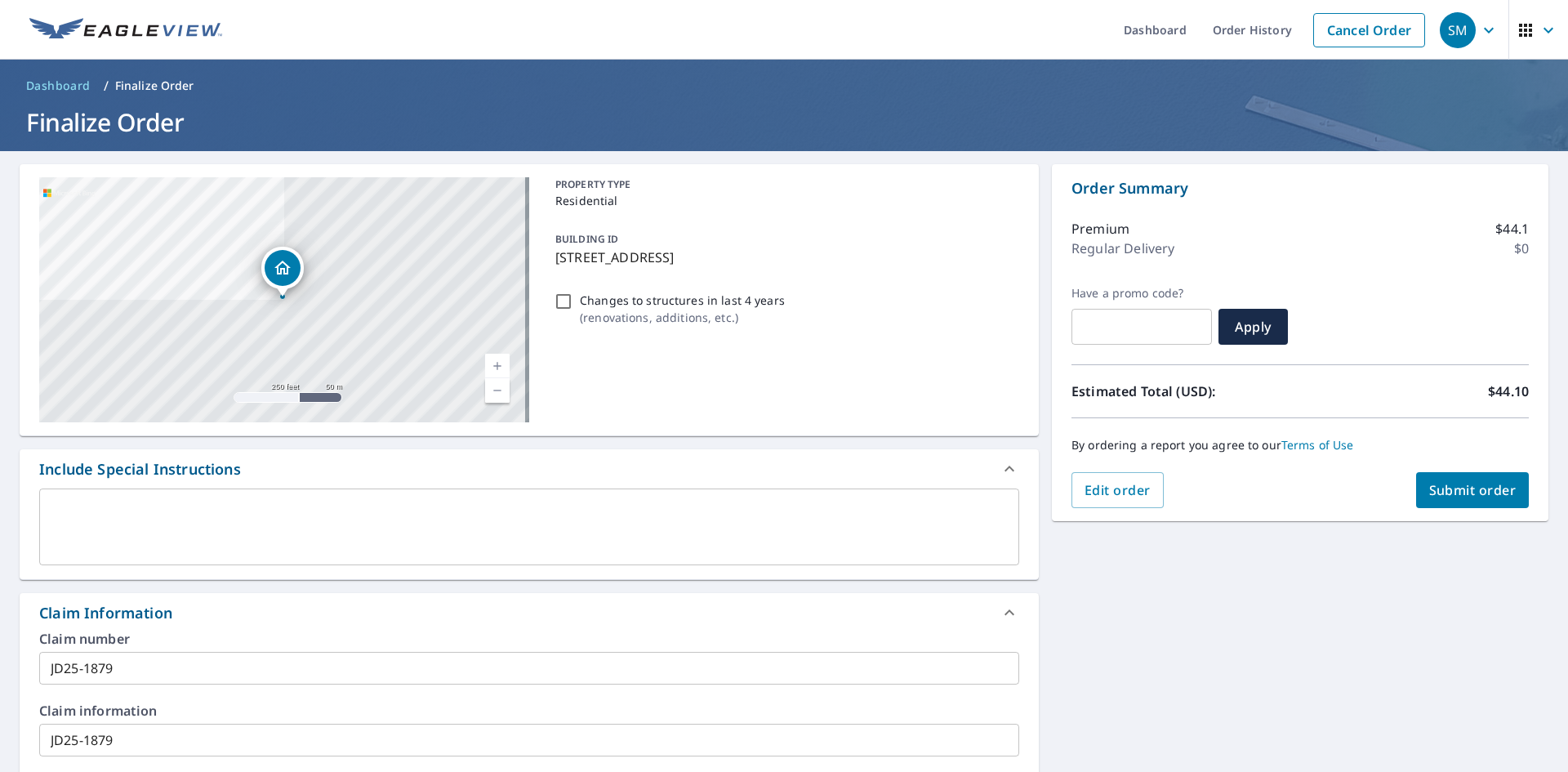
type input "JD25-1879"
click at [1472, 489] on span "Submit order" at bounding box center [1474, 489] width 88 height 18
checkbox input "true"
